Goal: Task Accomplishment & Management: Manage account settings

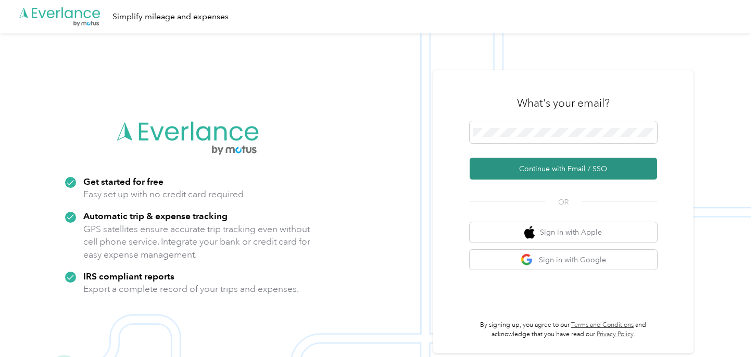
click at [578, 166] on button "Continue with Email / SSO" at bounding box center [563, 169] width 187 height 22
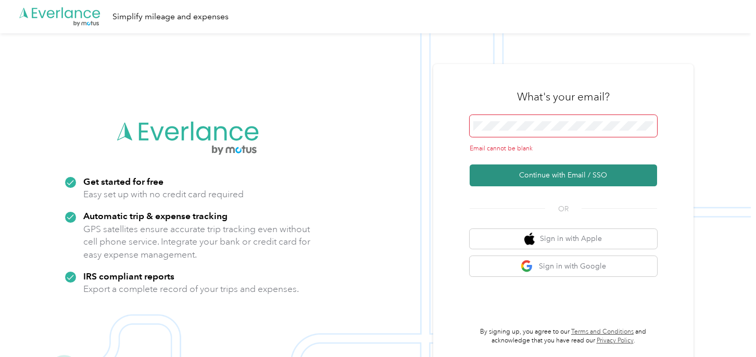
click at [549, 175] on button "Continue with Email / SSO" at bounding box center [563, 176] width 187 height 22
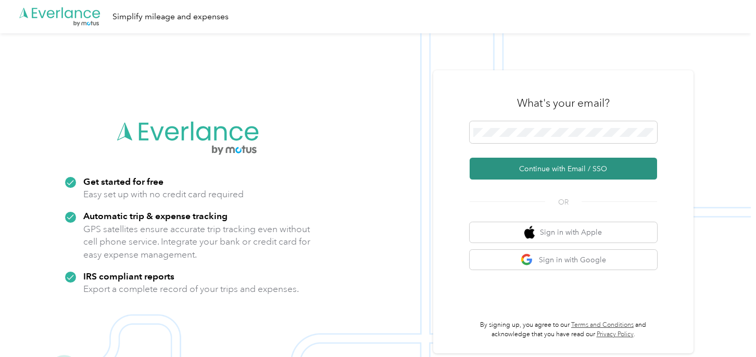
click at [566, 170] on button "Continue with Email / SSO" at bounding box center [563, 169] width 187 height 22
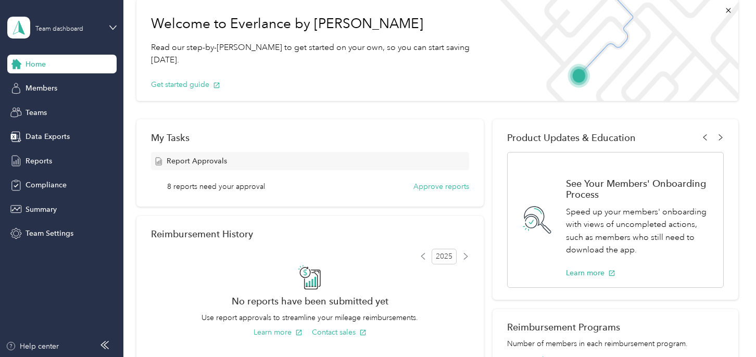
scroll to position [52, 0]
click at [443, 185] on button "Approve reports" at bounding box center [441, 186] width 56 height 11
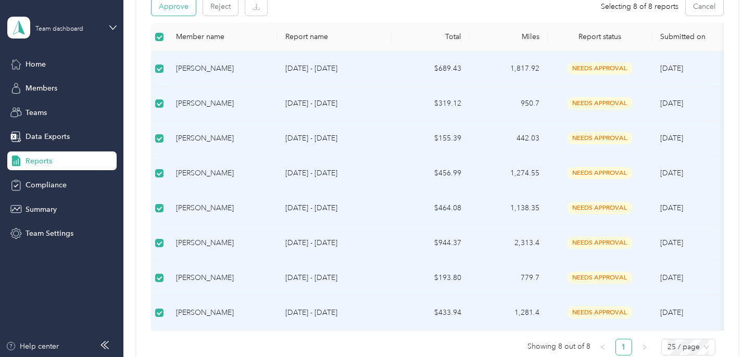
scroll to position [92, 0]
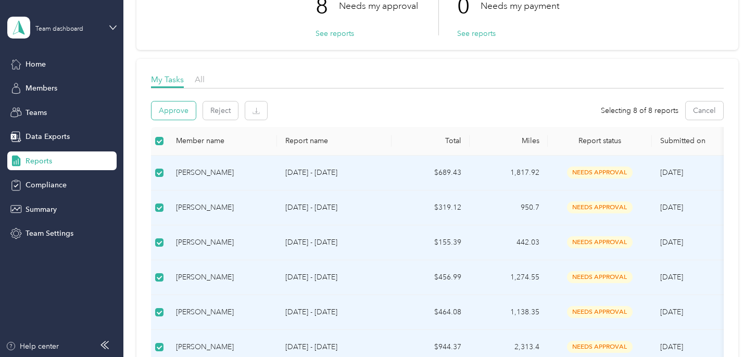
click at [166, 109] on button "Approve" at bounding box center [174, 111] width 44 height 18
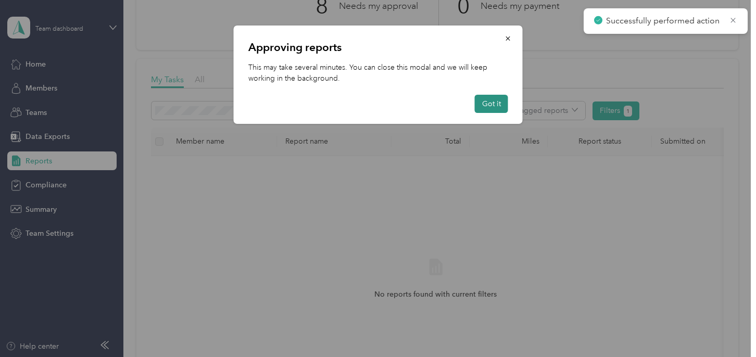
click at [491, 106] on button "Got it" at bounding box center [491, 104] width 33 height 18
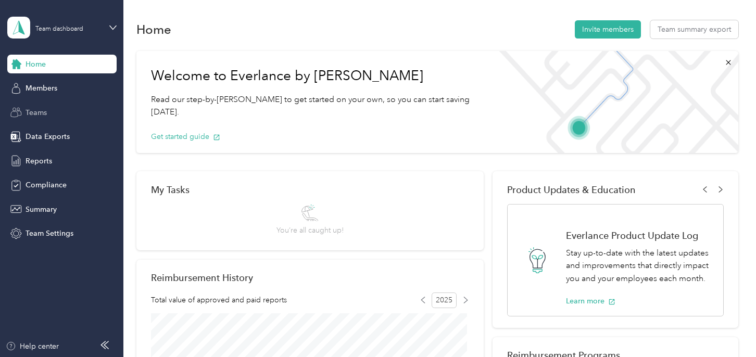
click at [38, 114] on span "Teams" at bounding box center [36, 112] width 21 height 11
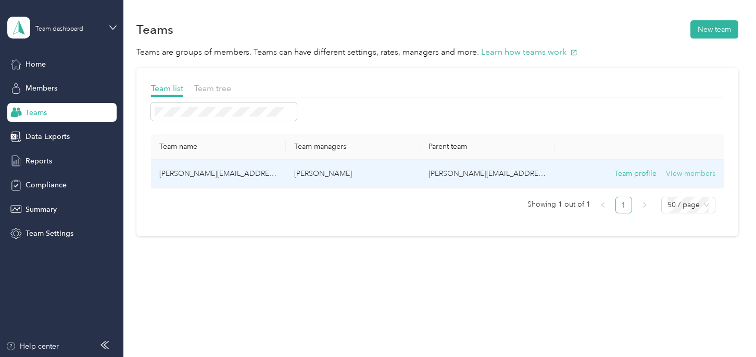
click at [697, 174] on button "View members" at bounding box center [690, 173] width 49 height 11
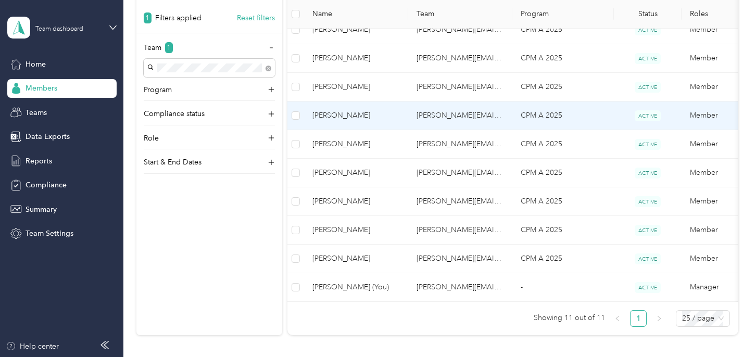
scroll to position [208, 0]
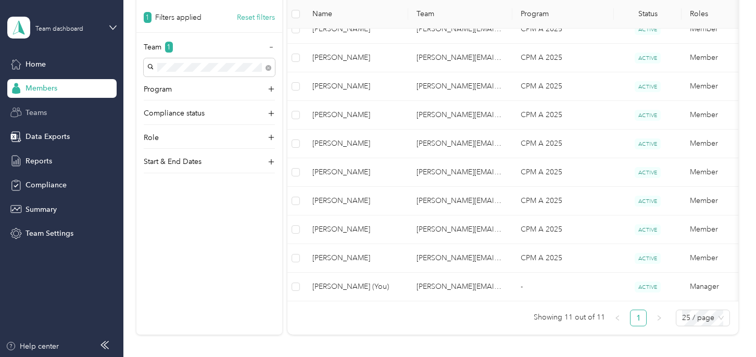
click at [30, 113] on span "Teams" at bounding box center [36, 112] width 21 height 11
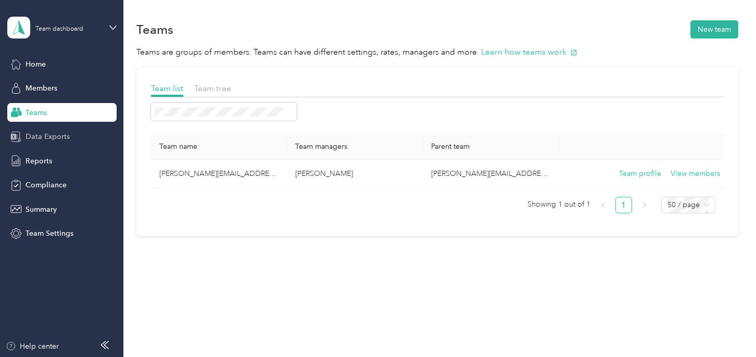
click at [35, 134] on span "Data Exports" at bounding box center [48, 136] width 44 height 11
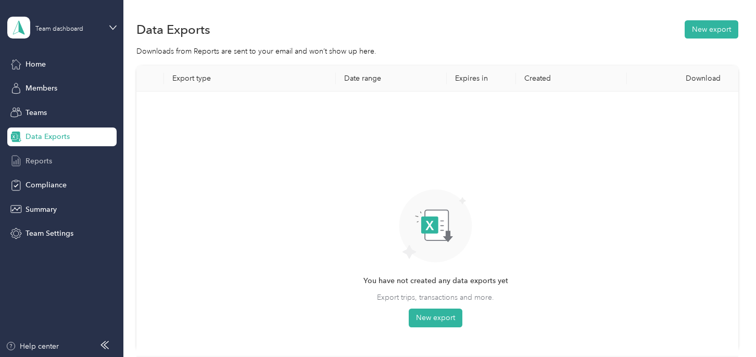
click at [37, 158] on span "Reports" at bounding box center [39, 161] width 27 height 11
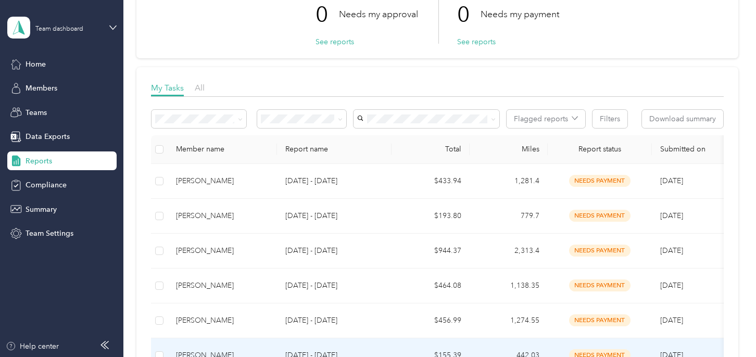
scroll to position [52, 0]
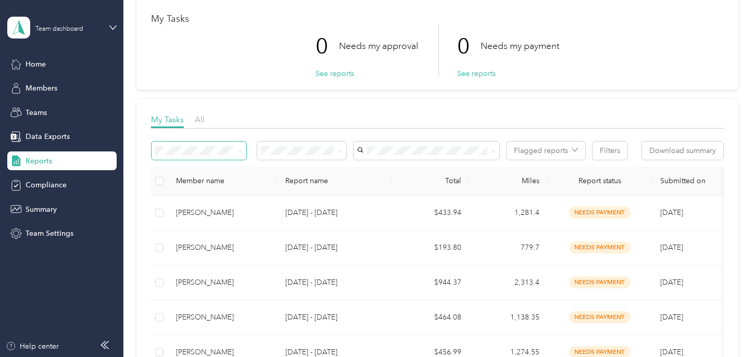
click at [241, 149] on icon at bounding box center [240, 151] width 5 height 5
click at [338, 151] on icon at bounding box center [340, 151] width 5 height 5
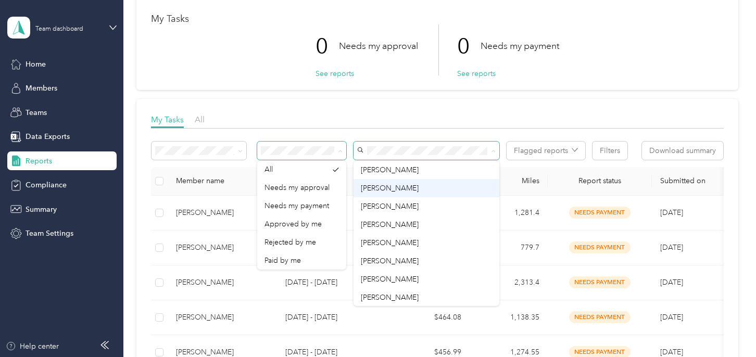
scroll to position [54, 0]
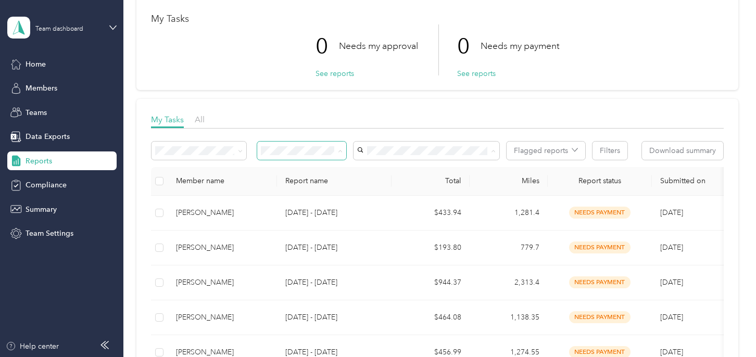
click at [383, 275] on span "[PERSON_NAME]" at bounding box center [390, 279] width 58 height 9
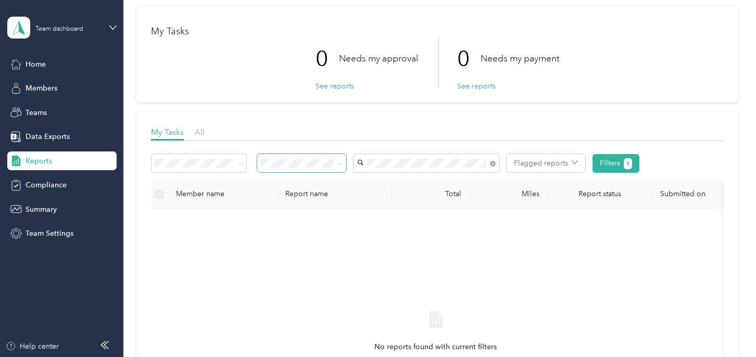
scroll to position [104, 0]
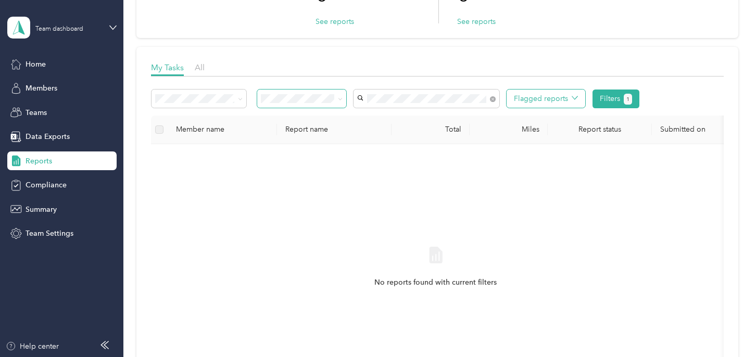
click at [576, 96] on icon "button" at bounding box center [575, 98] width 6 height 6
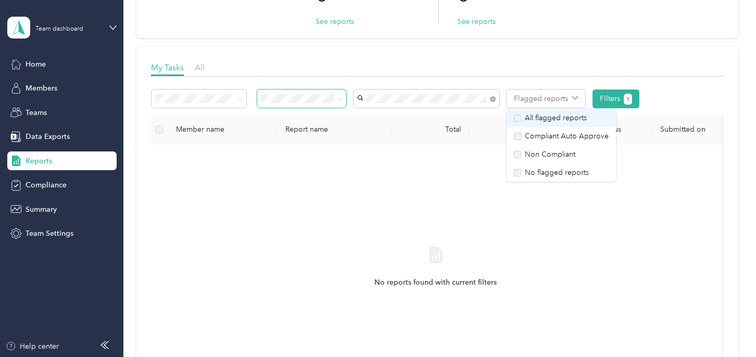
click at [512, 117] on li "All flagged reports" at bounding box center [561, 118] width 109 height 18
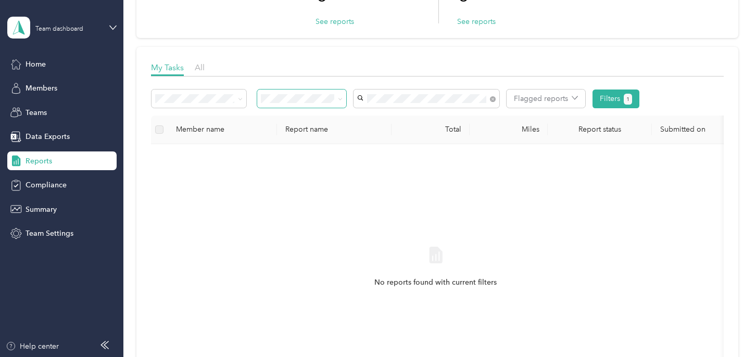
click at [596, 224] on div "No reports found with current filters" at bounding box center [435, 277] width 553 height 248
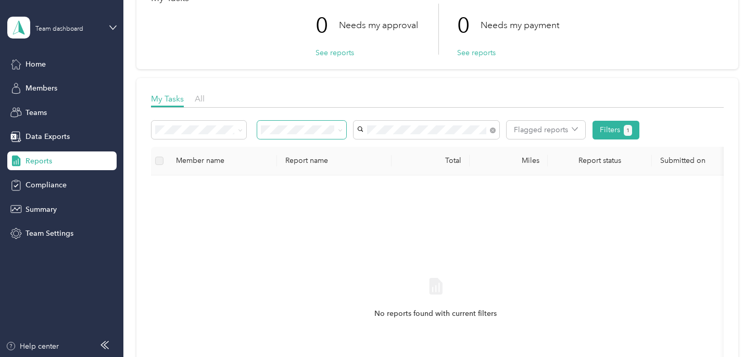
scroll to position [52, 0]
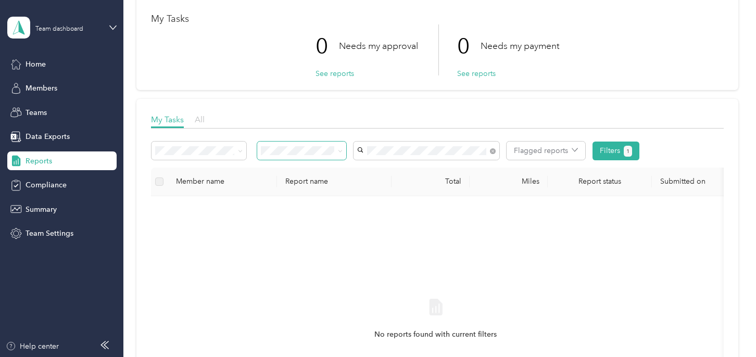
click at [200, 119] on span "All" at bounding box center [200, 120] width 10 height 10
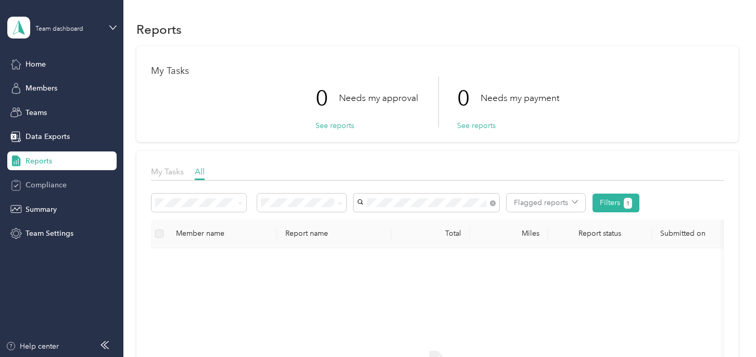
click at [49, 184] on span "Compliance" at bounding box center [46, 185] width 41 height 11
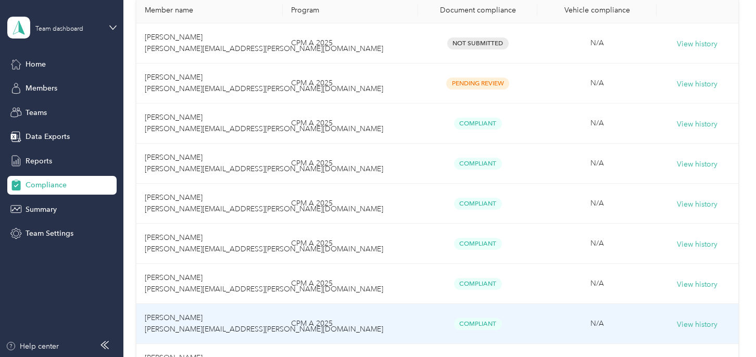
scroll to position [104, 0]
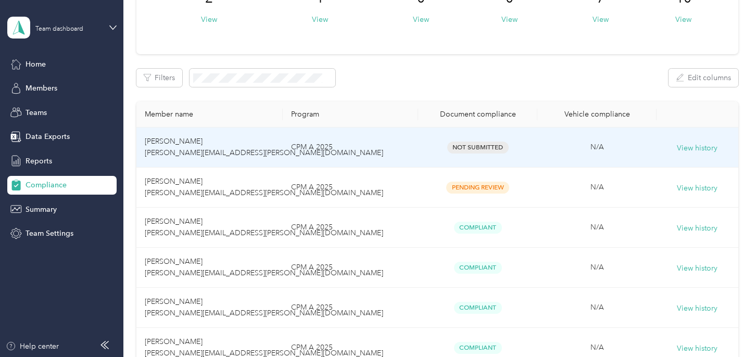
click at [475, 146] on span "Not Submitted" at bounding box center [477, 148] width 61 height 12
click at [691, 149] on button "View history" at bounding box center [697, 148] width 41 height 11
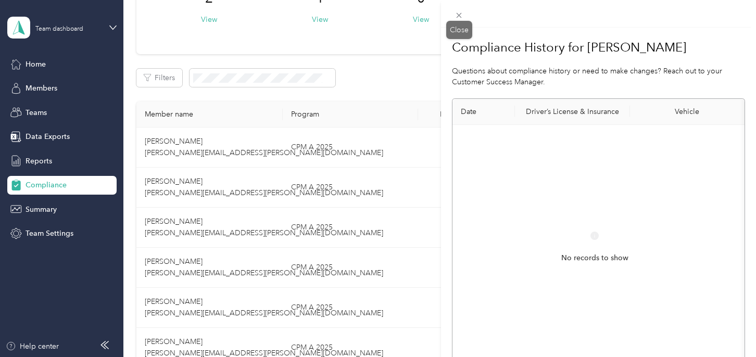
click at [459, 11] on icon at bounding box center [459, 15] width 9 height 9
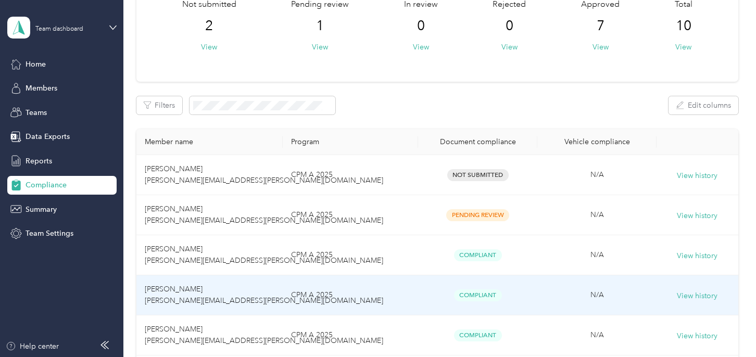
scroll to position [52, 0]
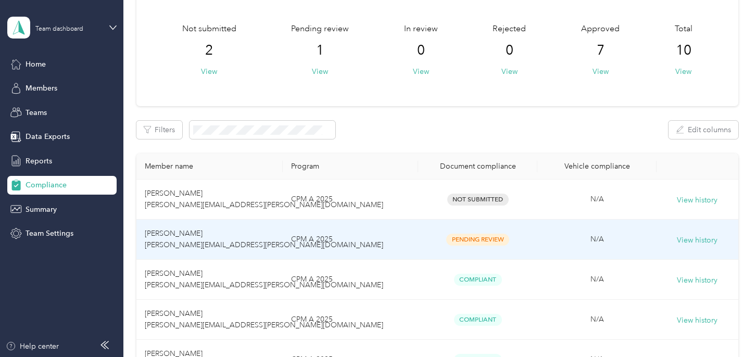
click at [472, 243] on span "Pending Review" at bounding box center [477, 240] width 63 height 12
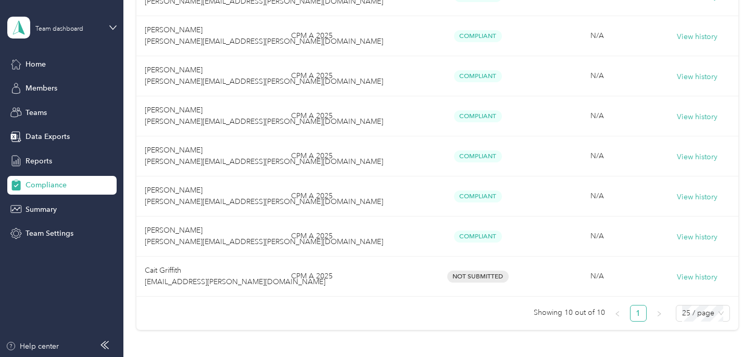
scroll to position [312, 0]
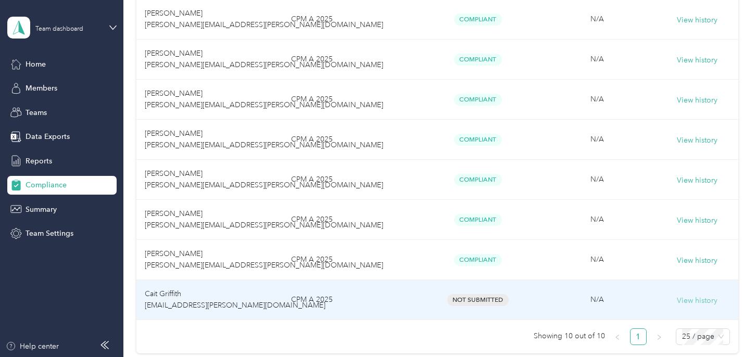
click at [700, 298] on button "View history" at bounding box center [697, 300] width 41 height 11
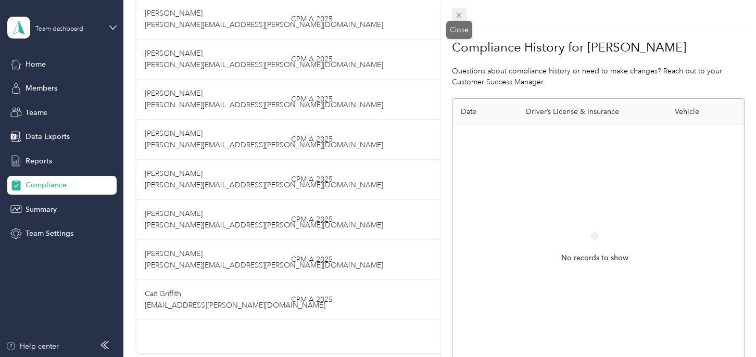
click at [458, 17] on icon at bounding box center [459, 15] width 9 height 9
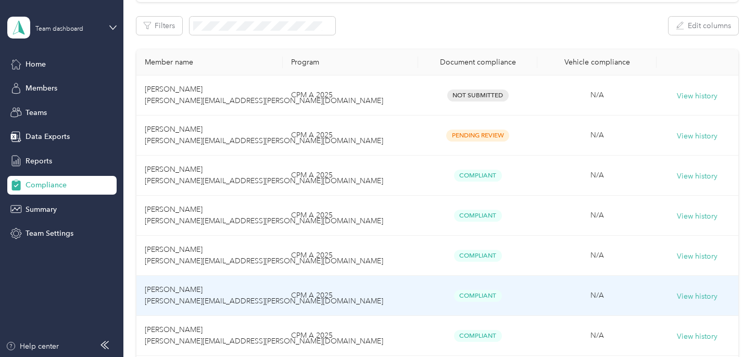
scroll to position [104, 0]
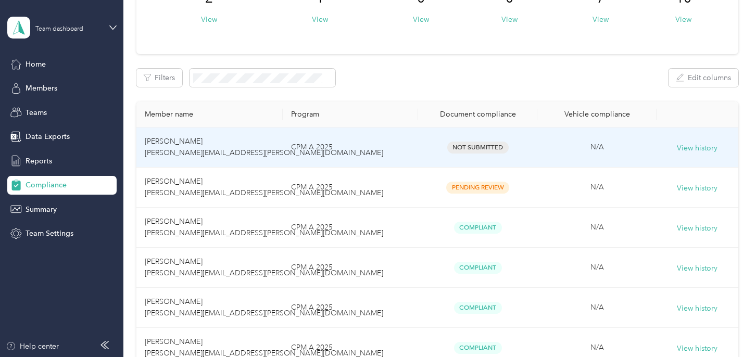
click at [477, 145] on span "Not Submitted" at bounding box center [477, 148] width 61 height 12
click at [697, 145] on button "View history" at bounding box center [697, 148] width 41 height 11
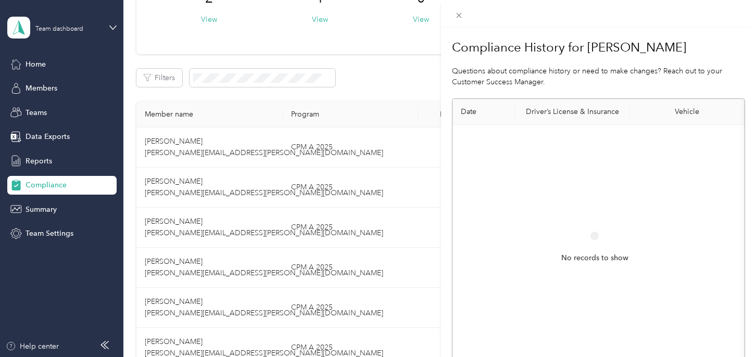
click at [578, 111] on th "Driver’s License & Insurance" at bounding box center [572, 112] width 115 height 26
click at [418, 248] on div "Compliance History for Jillien Baez Questions about compliance history or need …" at bounding box center [378, 178] width 756 height 357
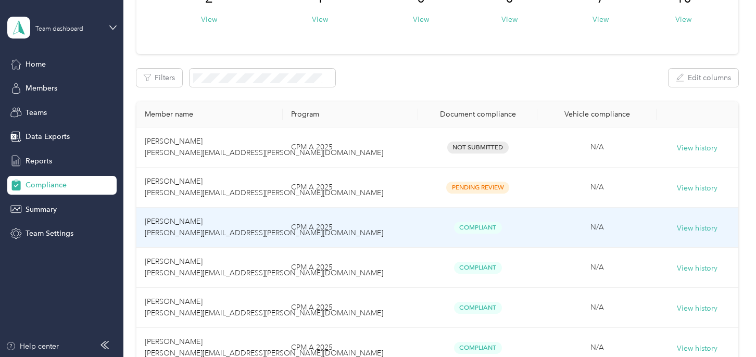
click at [482, 226] on span "Compliant" at bounding box center [478, 228] width 48 height 12
click at [702, 229] on button "View history" at bounding box center [697, 228] width 41 height 11
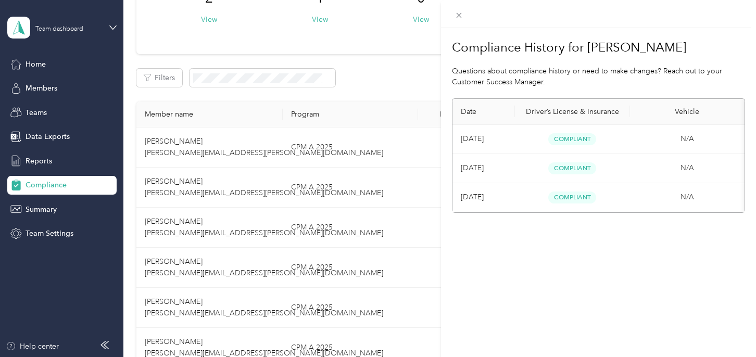
click at [575, 314] on div "Compliance History for Marie Constantinescu Questions about compliance history …" at bounding box center [598, 206] width 315 height 357
click at [25, 61] on div "Compliance History for Marie Constantinescu Questions about compliance history …" at bounding box center [378, 178] width 756 height 357
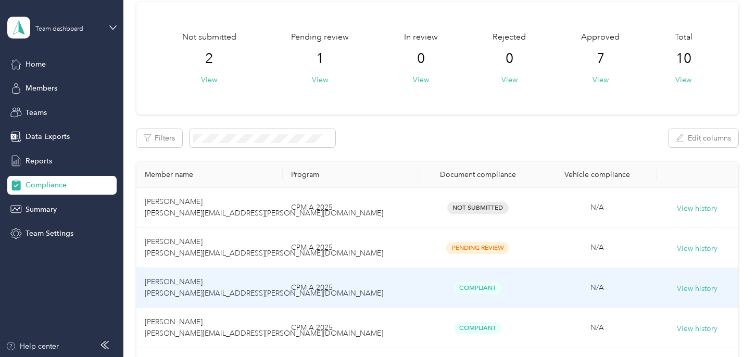
scroll to position [0, 0]
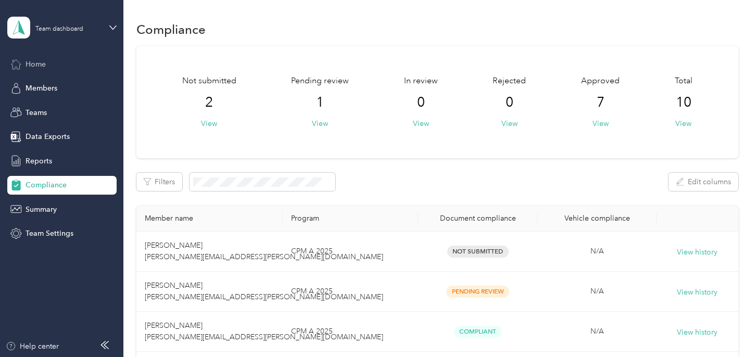
click at [44, 62] on span "Home" at bounding box center [36, 64] width 20 height 11
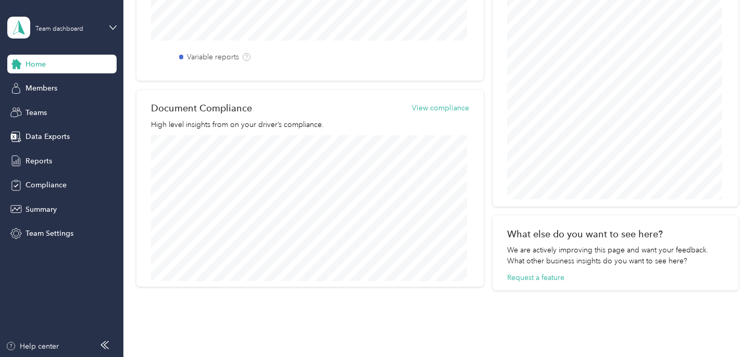
scroll to position [407, 0]
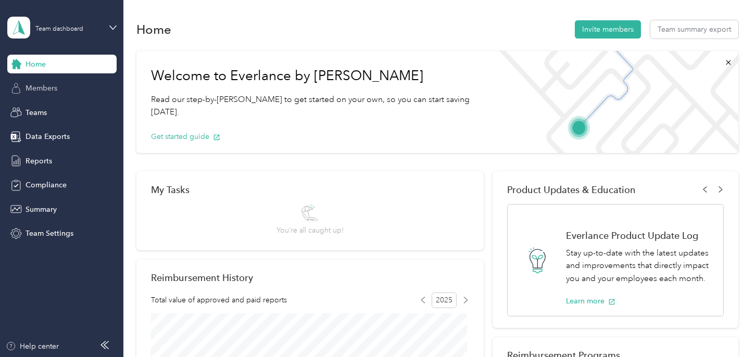
click at [39, 86] on span "Members" at bounding box center [42, 88] width 32 height 11
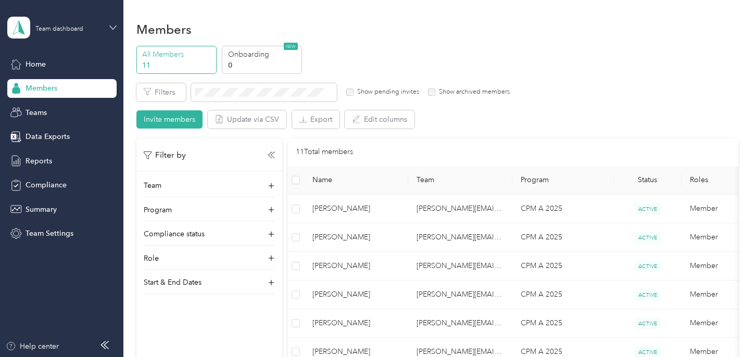
click at [114, 26] on icon at bounding box center [112, 27] width 7 height 7
click at [56, 84] on div "Team dashboard" at bounding box center [44, 79] width 57 height 11
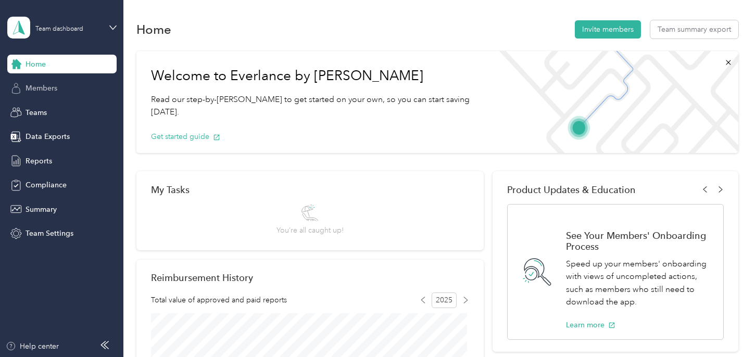
click at [49, 87] on span "Members" at bounding box center [42, 88] width 32 height 11
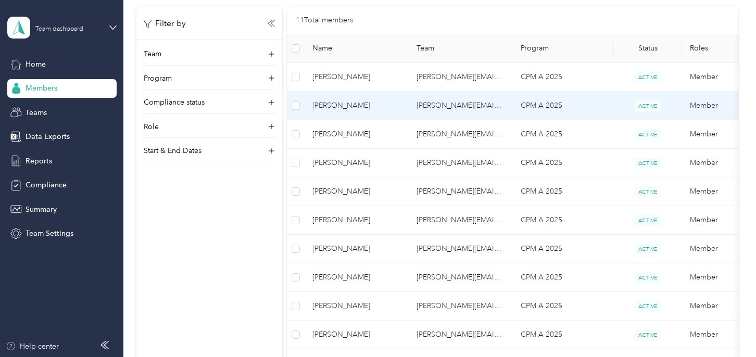
scroll to position [208, 0]
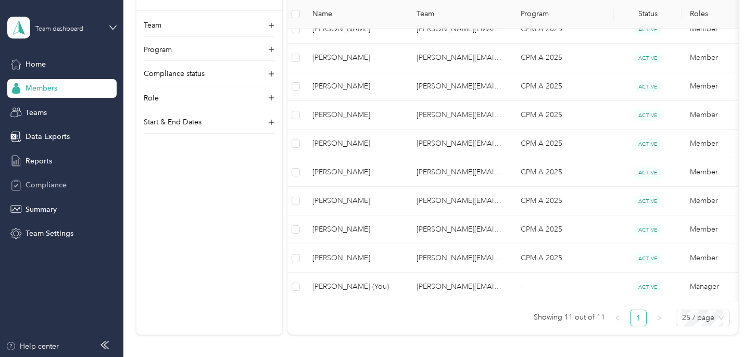
click at [41, 182] on span "Compliance" at bounding box center [46, 185] width 41 height 11
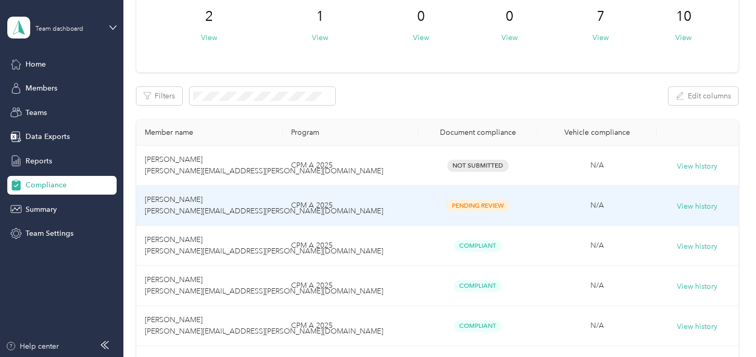
scroll to position [104, 0]
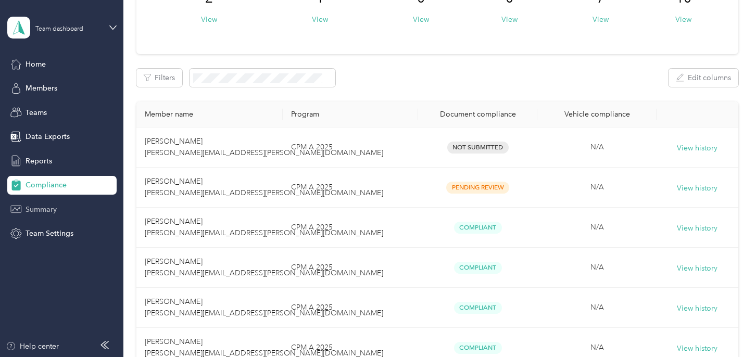
click at [46, 207] on span "Summary" at bounding box center [41, 209] width 31 height 11
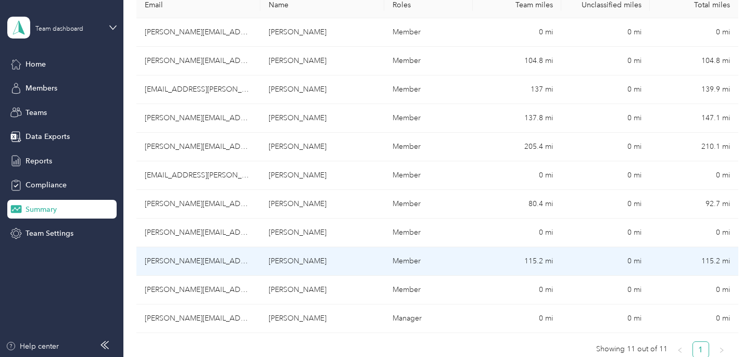
scroll to position [208, 0]
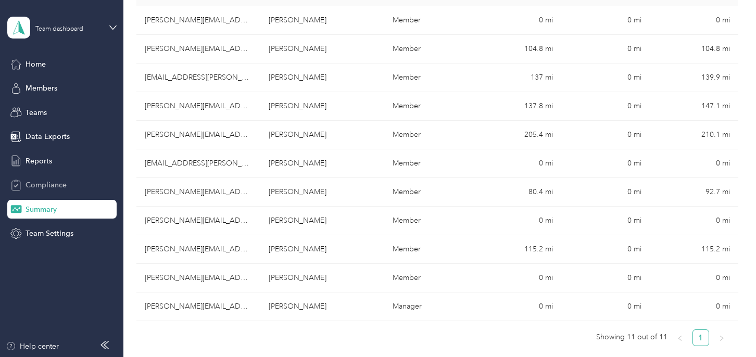
click at [37, 184] on span "Compliance" at bounding box center [46, 185] width 41 height 11
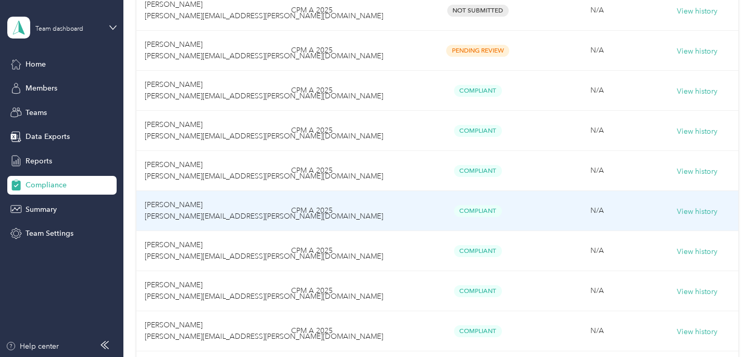
scroll to position [156, 0]
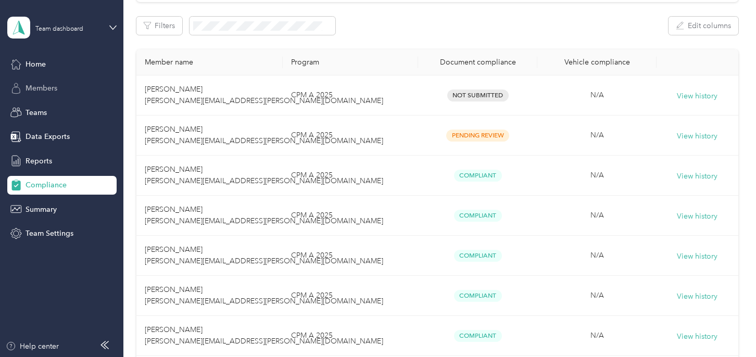
click at [44, 87] on span "Members" at bounding box center [42, 88] width 32 height 11
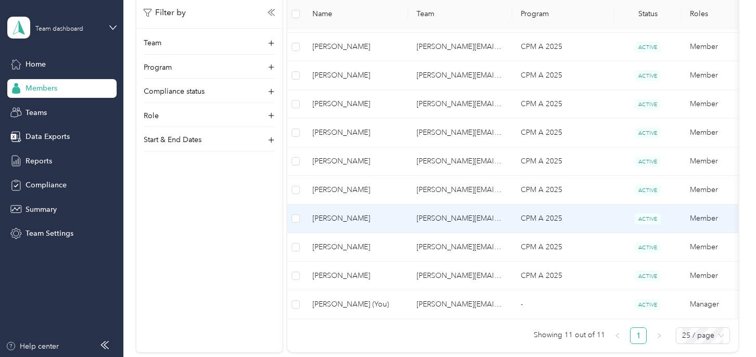
scroll to position [260, 0]
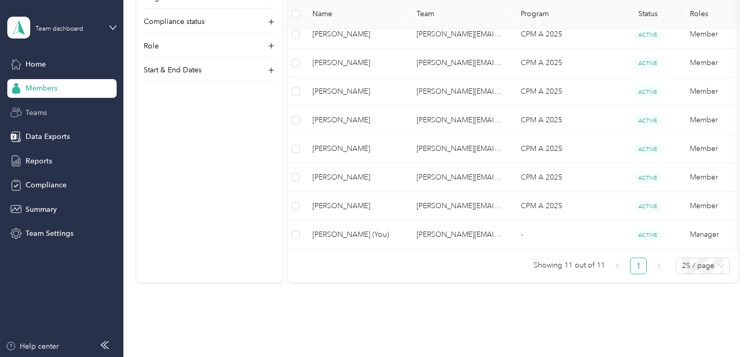
click at [40, 110] on span "Teams" at bounding box center [36, 112] width 21 height 11
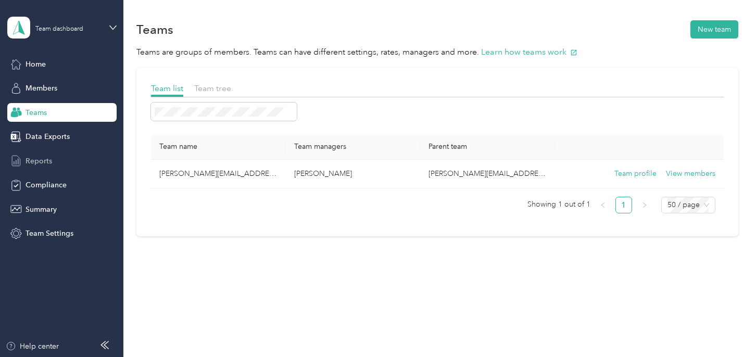
click at [36, 158] on span "Reports" at bounding box center [39, 161] width 27 height 11
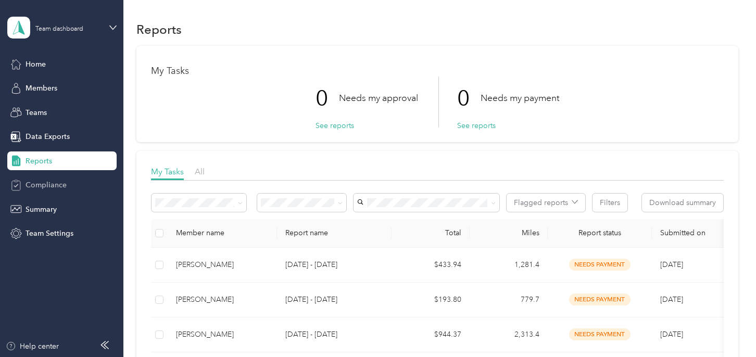
click at [34, 183] on span "Compliance" at bounding box center [46, 185] width 41 height 11
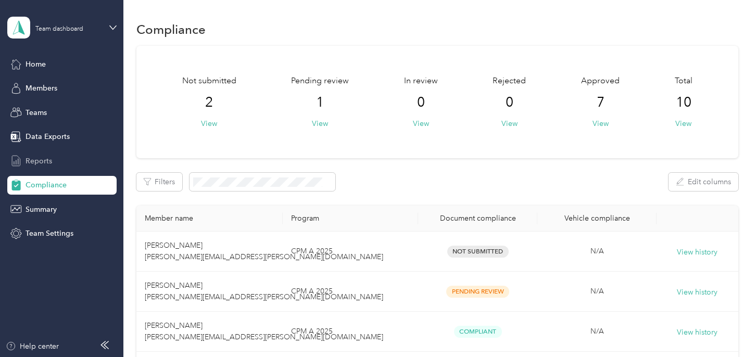
click at [33, 161] on span "Reports" at bounding box center [39, 161] width 27 height 11
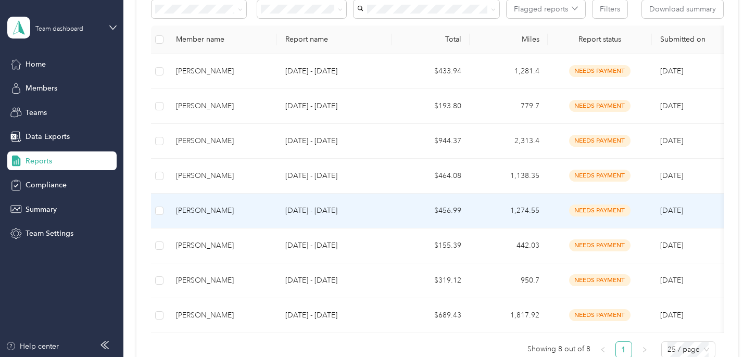
scroll to position [175, 0]
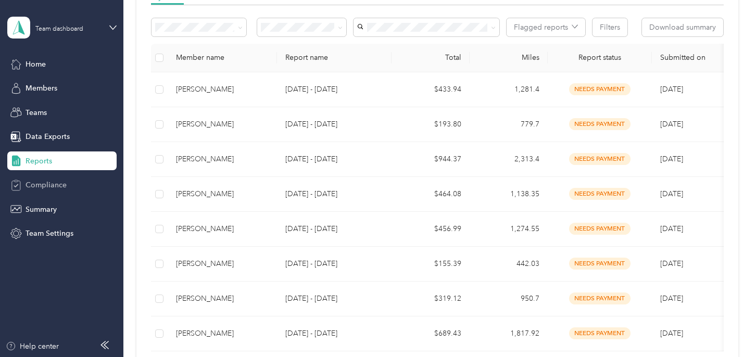
click at [40, 180] on span "Compliance" at bounding box center [46, 185] width 41 height 11
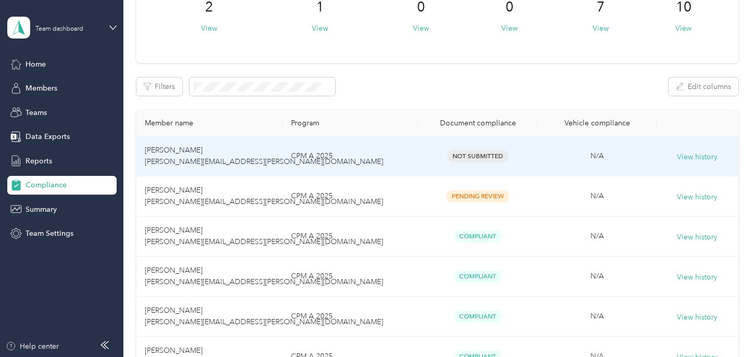
scroll to position [71, 0]
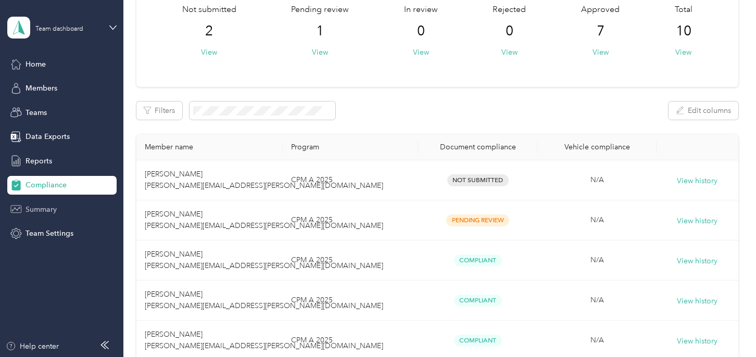
click at [44, 205] on span "Summary" at bounding box center [41, 209] width 31 height 11
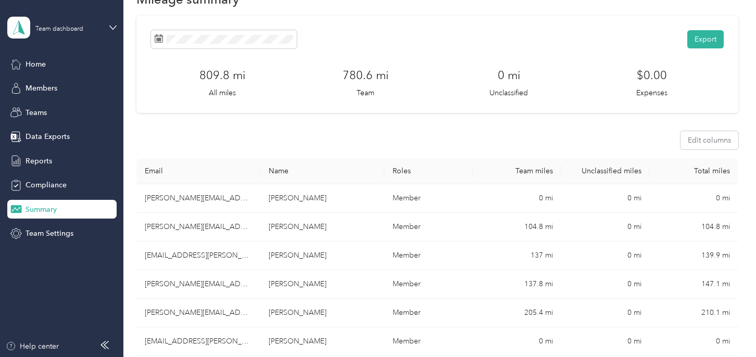
scroll to position [19, 0]
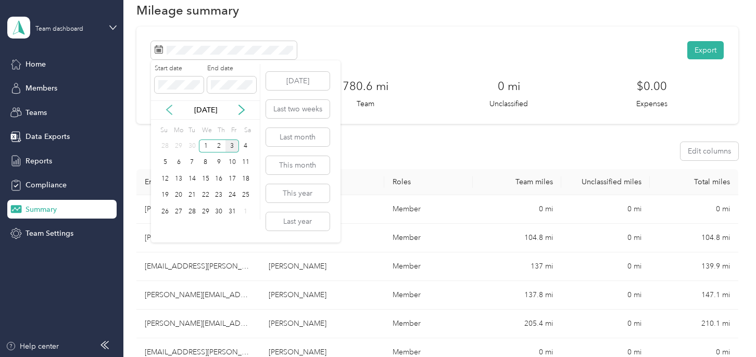
click at [167, 110] on icon at bounding box center [169, 109] width 5 height 9
click at [177, 144] on div "1" at bounding box center [179, 146] width 14 height 13
click at [195, 211] on div "30" at bounding box center [192, 211] width 14 height 13
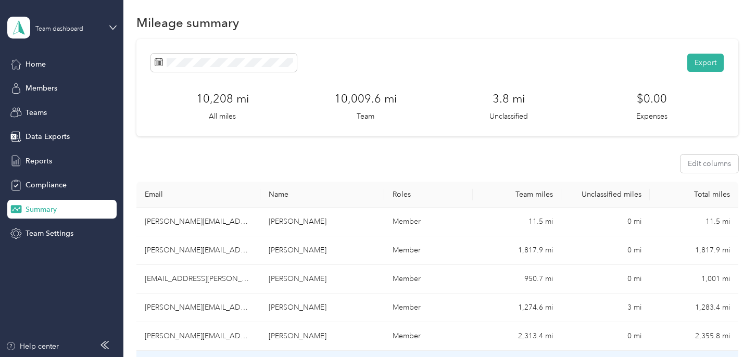
scroll to position [0, 0]
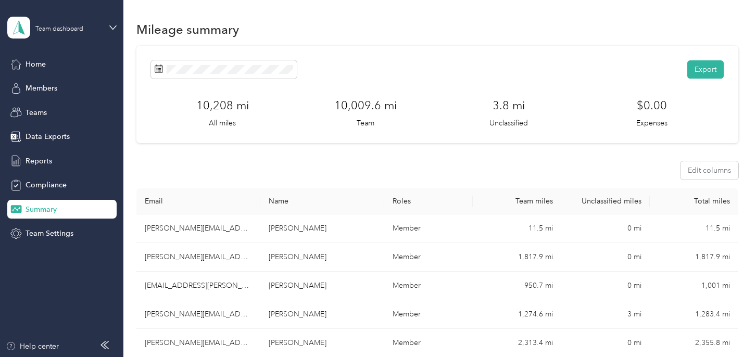
click at [405, 170] on div "Edit columns" at bounding box center [437, 170] width 602 height 18
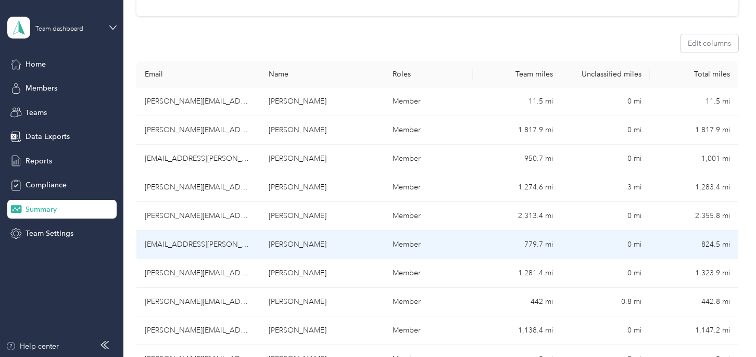
scroll to position [156, 0]
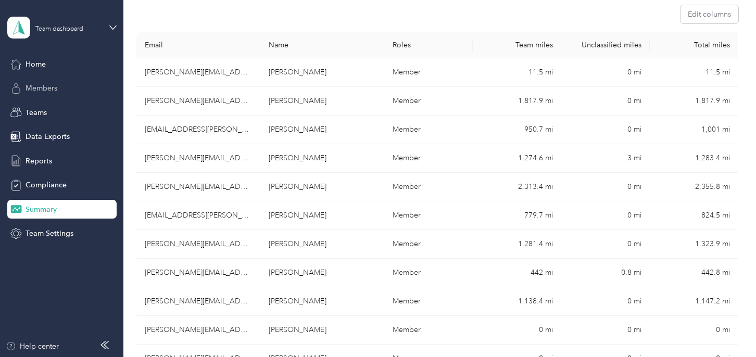
click at [43, 87] on span "Members" at bounding box center [42, 88] width 32 height 11
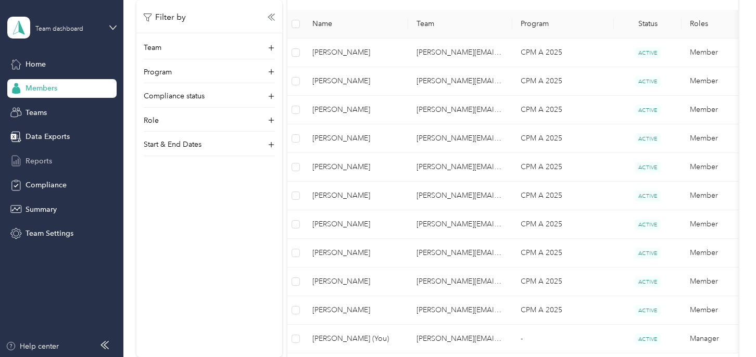
click at [37, 159] on span "Reports" at bounding box center [39, 161] width 27 height 11
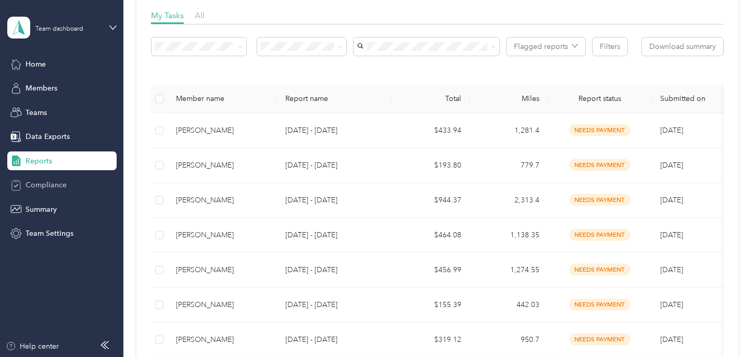
click at [37, 183] on span "Compliance" at bounding box center [46, 185] width 41 height 11
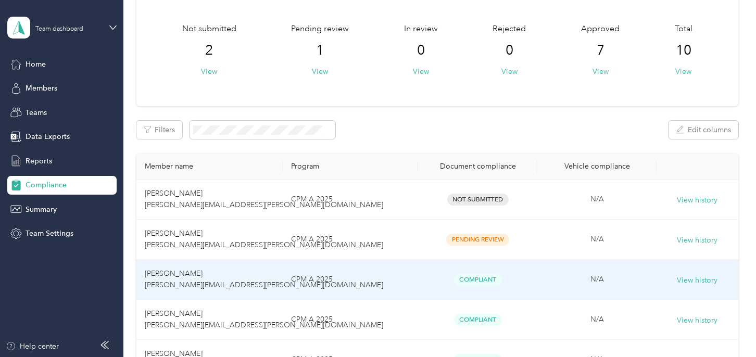
scroll to position [104, 0]
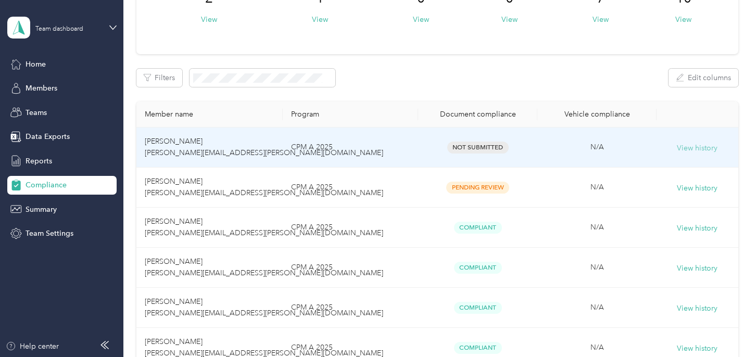
click at [696, 146] on button "View history" at bounding box center [697, 148] width 41 height 11
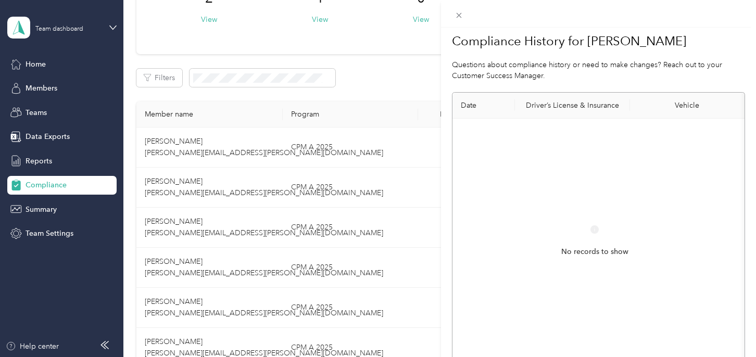
scroll to position [0, 0]
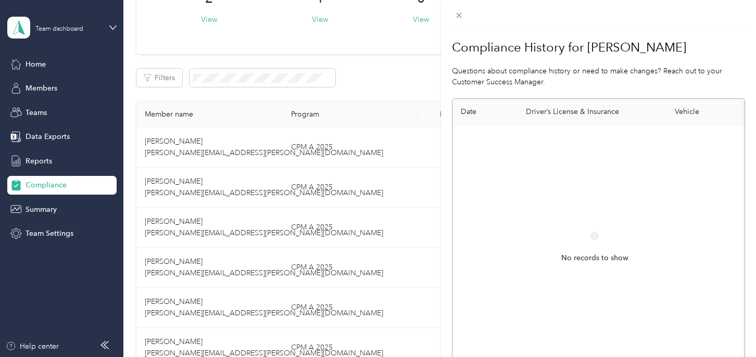
click at [53, 229] on div "Compliance History for Jillien Baez Questions about compliance history or need …" at bounding box center [378, 178] width 756 height 357
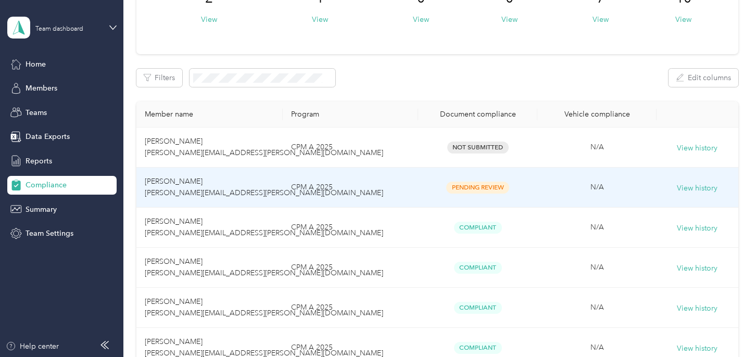
click at [483, 187] on span "Pending Review" at bounding box center [477, 188] width 63 height 12
click at [694, 189] on button "View history" at bounding box center [697, 188] width 41 height 11
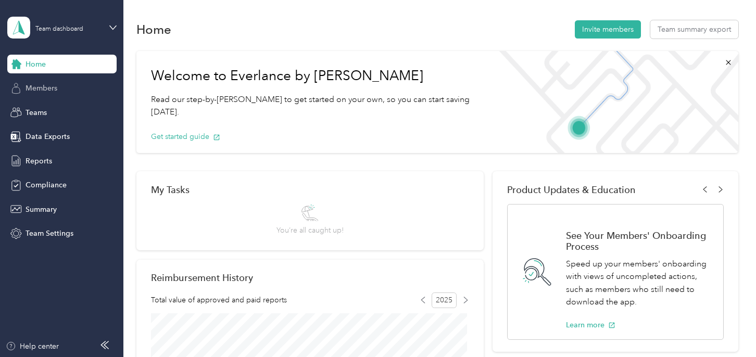
click at [35, 83] on span "Members" at bounding box center [42, 88] width 32 height 11
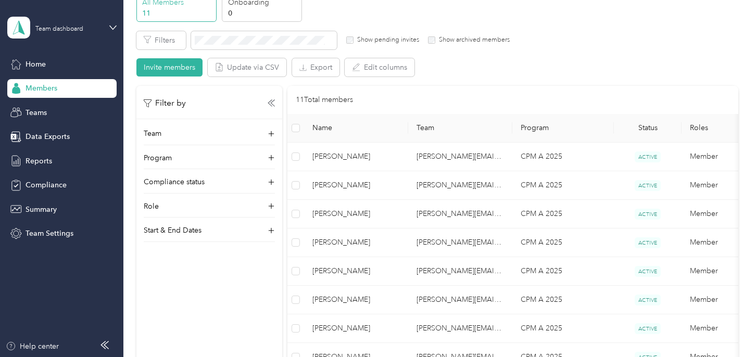
scroll to position [52, 0]
click at [29, 110] on span "Teams" at bounding box center [36, 112] width 21 height 11
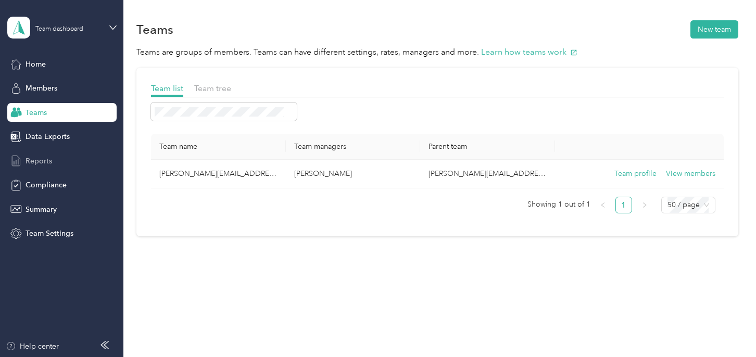
click at [31, 159] on span "Reports" at bounding box center [39, 161] width 27 height 11
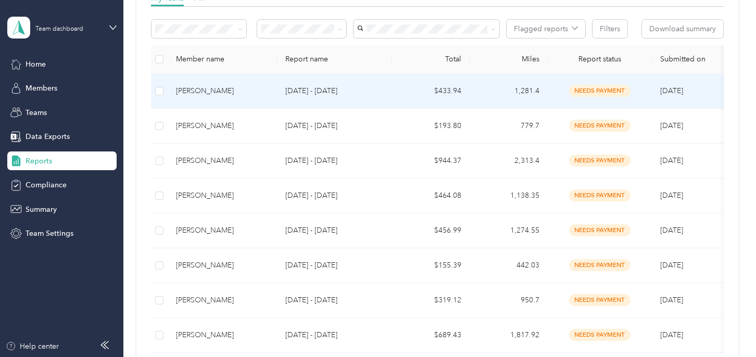
scroll to position [156, 0]
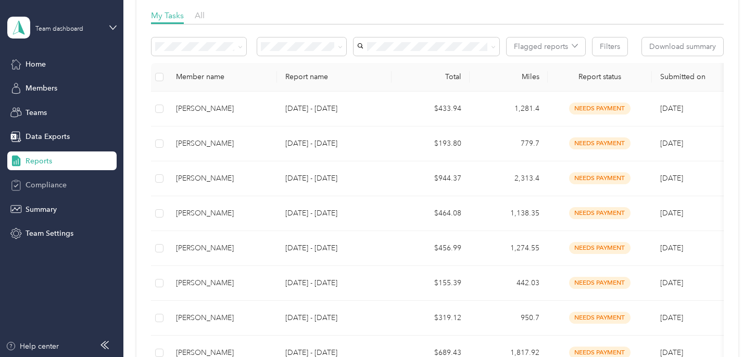
click at [41, 182] on span "Compliance" at bounding box center [46, 185] width 41 height 11
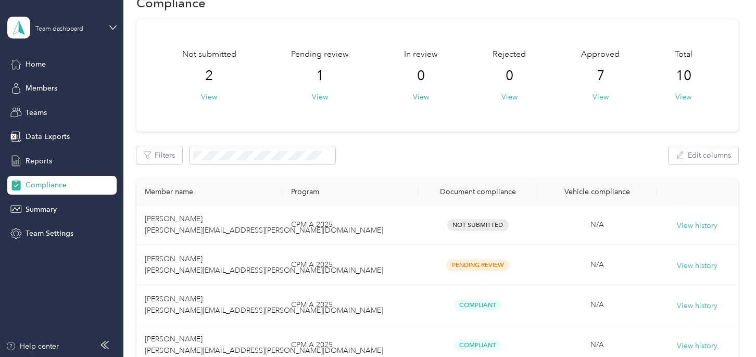
scroll to position [104, 0]
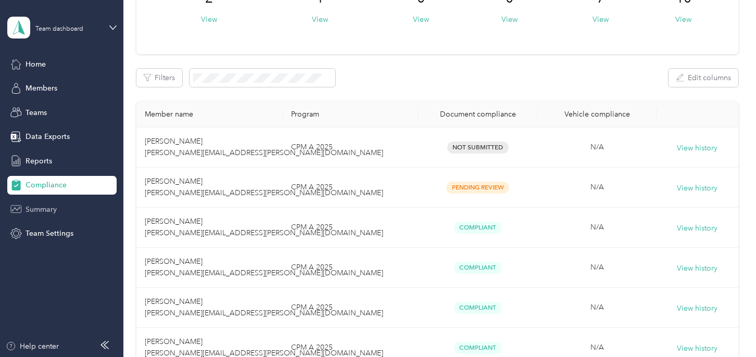
click at [45, 209] on span "Summary" at bounding box center [41, 209] width 31 height 11
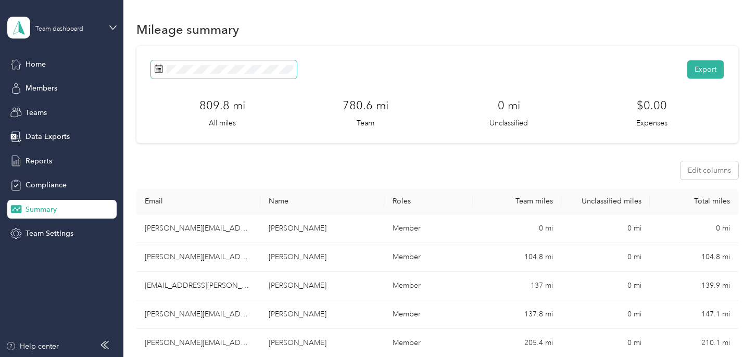
click at [159, 70] on rect at bounding box center [159, 70] width 1 height 1
click at [154, 67] on span at bounding box center [224, 69] width 146 height 18
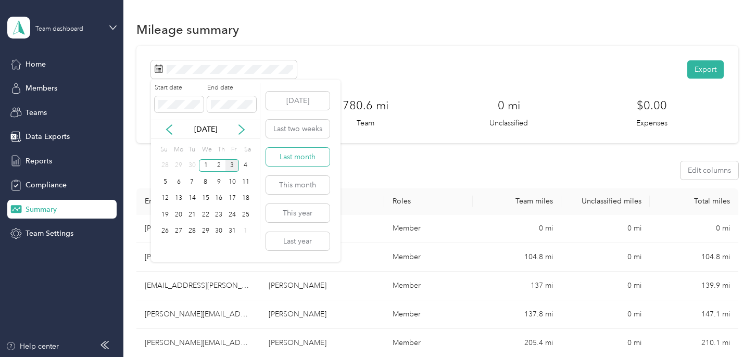
click at [297, 157] on button "Last month" at bounding box center [298, 157] width 64 height 18
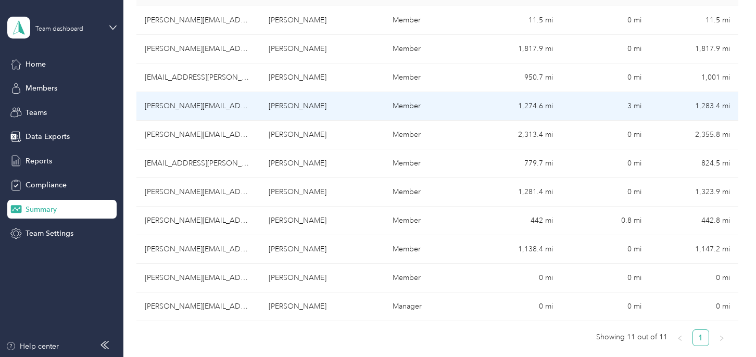
scroll to position [260, 0]
